Goal: Check status: Check status

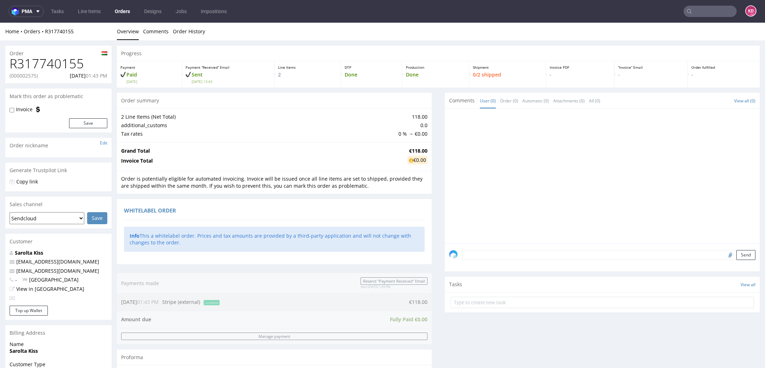
click at [28, 74] on p "(000002575)" at bounding box center [24, 75] width 28 height 7
copy p "000002575"
drag, startPoint x: 82, startPoint y: 68, endPoint x: 73, endPoint y: 68, distance: 9.2
click at [79, 68] on h1 "R317740155" at bounding box center [59, 64] width 98 height 14
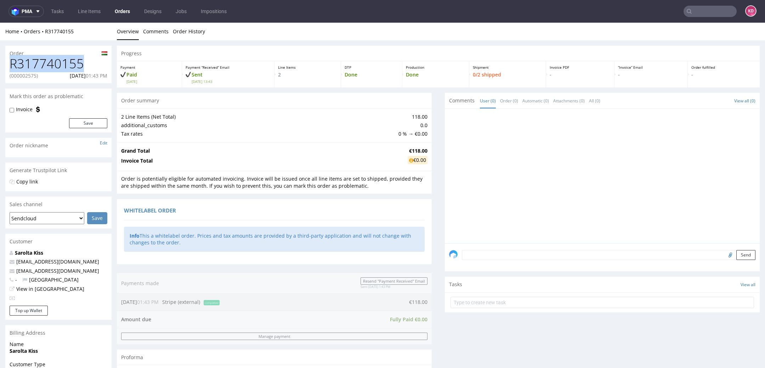
drag, startPoint x: 84, startPoint y: 62, endPoint x: 10, endPoint y: 63, distance: 74.0
click at [10, 63] on h1 "R317740155" at bounding box center [59, 64] width 98 height 14
copy h1 "R317740155"
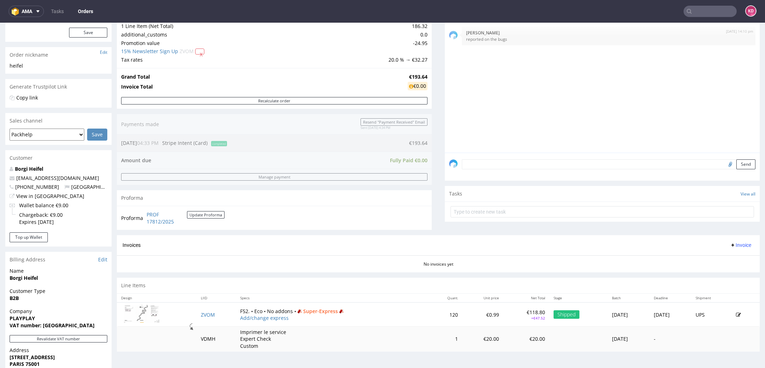
scroll to position [89, 0]
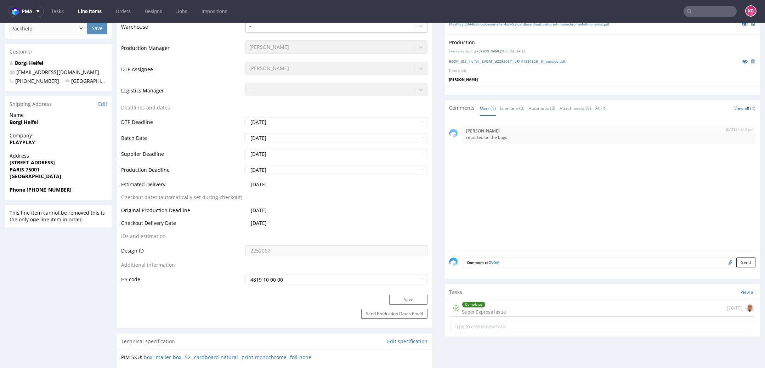
scroll to position [2, 0]
